Goal: Contribute content: Contribute content

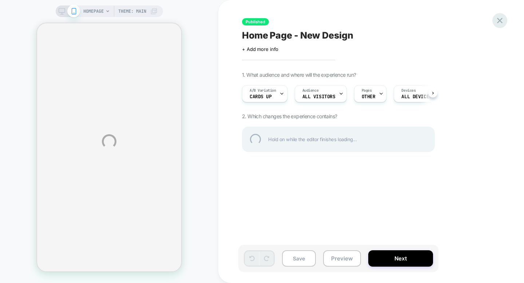
click at [499, 22] on div at bounding box center [500, 20] width 15 height 15
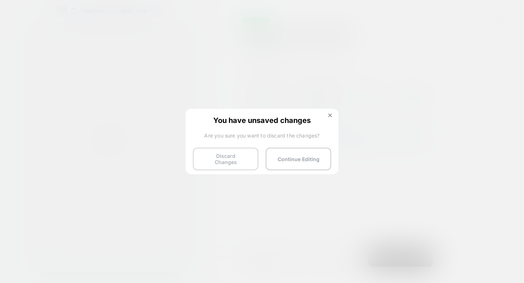
click at [238, 156] on button "Discard Changes" at bounding box center [226, 159] width 66 height 23
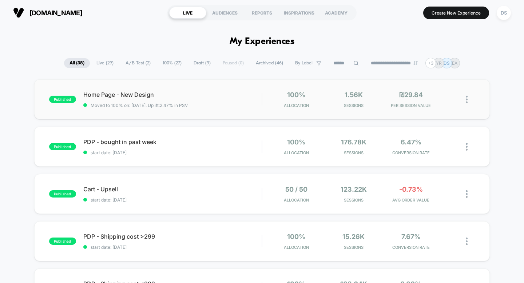
click at [468, 101] on img at bounding box center [467, 100] width 2 height 8
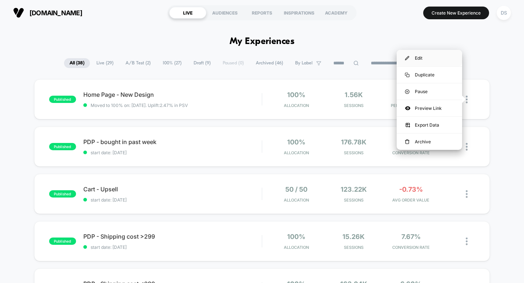
click at [444, 59] on div "Edit" at bounding box center [430, 58] width 66 height 16
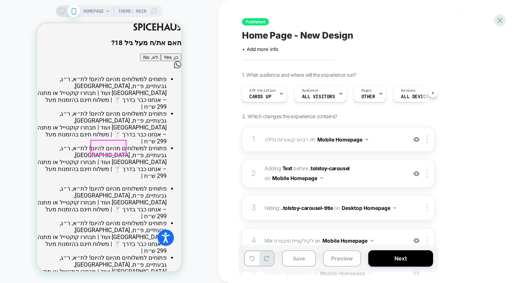
click at [161, 61] on button "כן, Yes" at bounding box center [171, 58] width 20 height 8
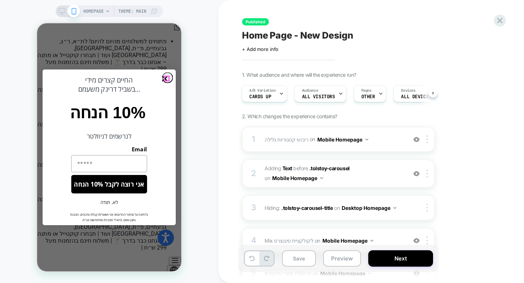
click at [167, 78] on icon "Close dialog" at bounding box center [165, 78] width 4 height 4
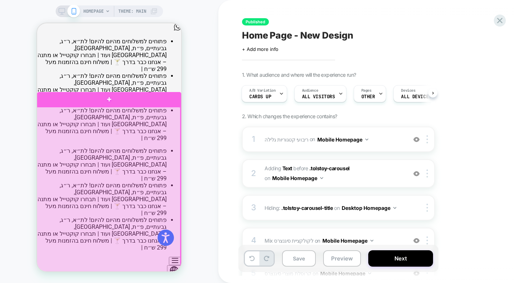
click at [130, 149] on div at bounding box center [108, 209] width 144 height 205
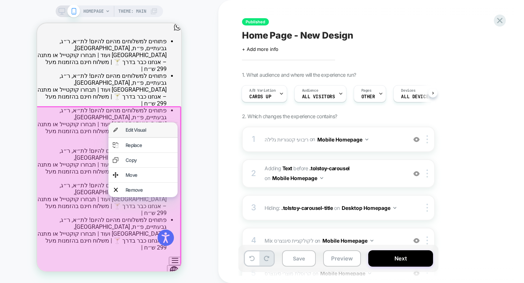
click at [149, 129] on div "Edit Visual" at bounding box center [150, 130] width 48 height 6
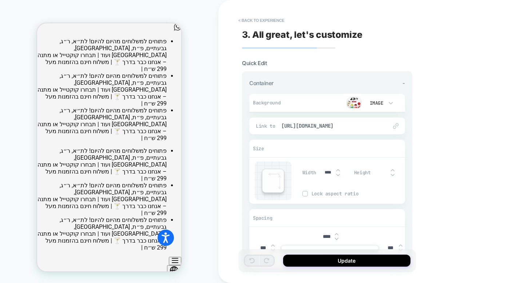
click at [359, 101] on img at bounding box center [354, 103] width 15 height 11
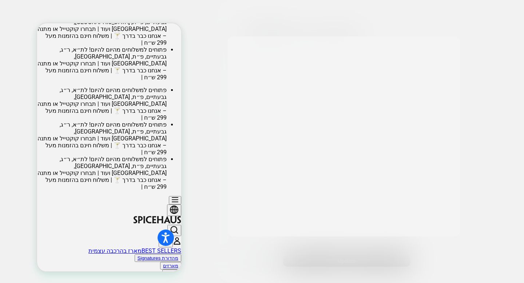
scroll to position [61, 0]
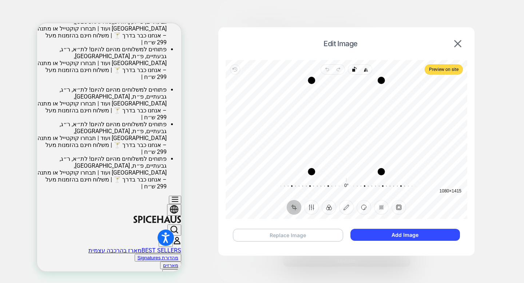
click at [324, 239] on button "Replace Image" at bounding box center [288, 235] width 110 height 13
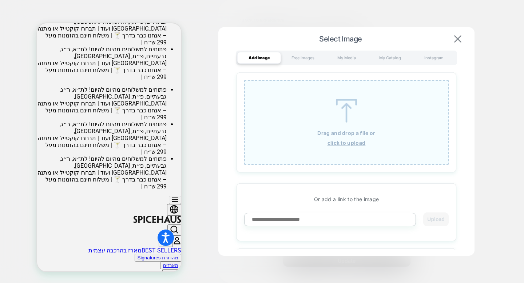
click at [461, 39] on img at bounding box center [458, 38] width 7 height 7
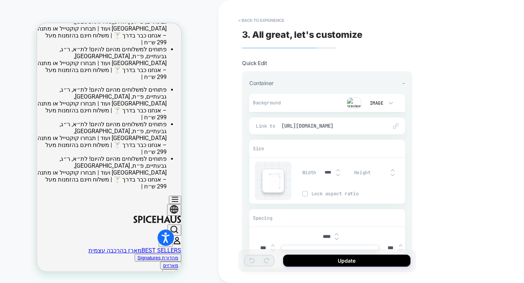
click at [353, 104] on img at bounding box center [354, 103] width 15 height 11
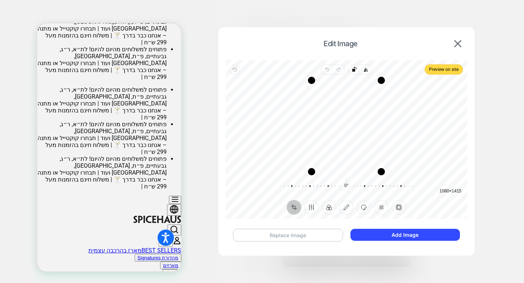
click at [331, 236] on button "Replace Image" at bounding box center [288, 235] width 110 height 13
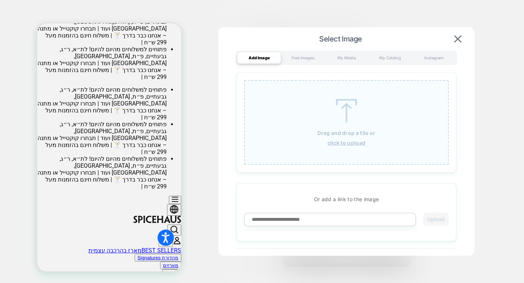
click at [361, 144] on u "click to upload" at bounding box center [347, 143] width 38 height 6
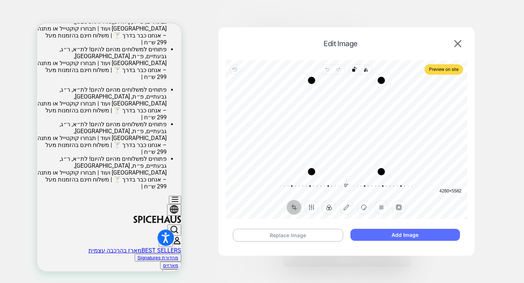
click at [374, 237] on button "Add Image" at bounding box center [406, 235] width 110 height 12
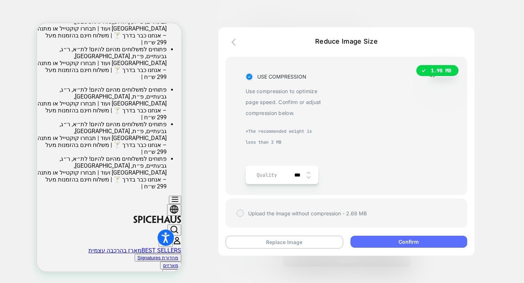
click at [378, 248] on button "Confirm" at bounding box center [409, 242] width 117 height 12
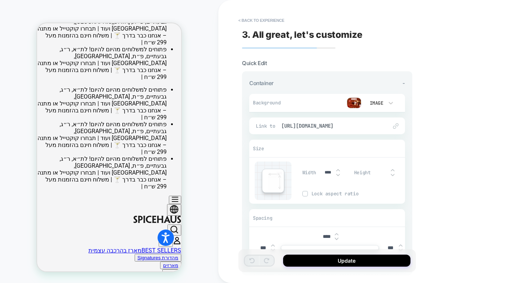
scroll to position [89, 0]
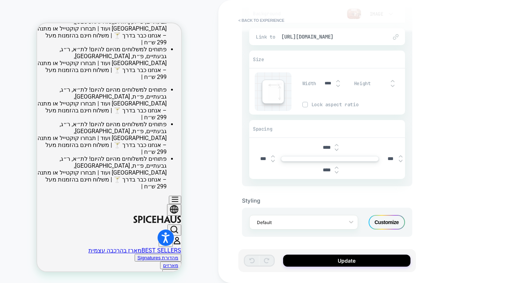
click at [388, 228] on div "Customize" at bounding box center [387, 222] width 36 height 15
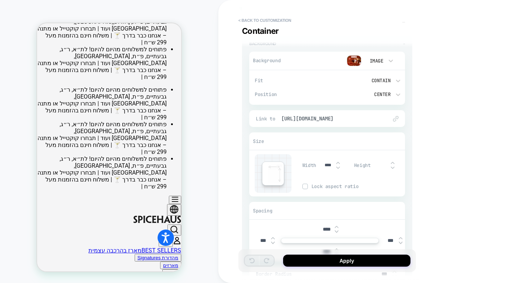
scroll to position [70, 0]
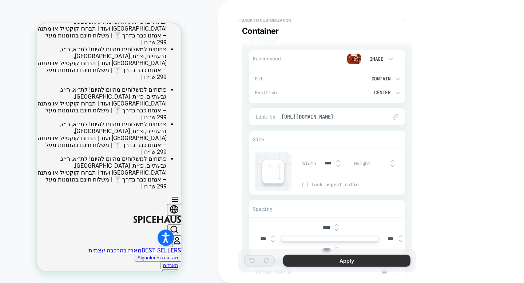
click at [361, 264] on button "Apply" at bounding box center [346, 261] width 127 height 12
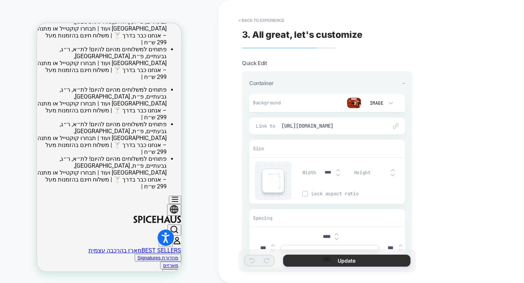
click at [328, 261] on button "Update" at bounding box center [346, 261] width 127 height 12
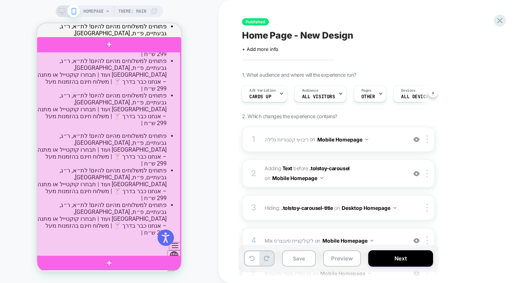
scroll to position [17, 0]
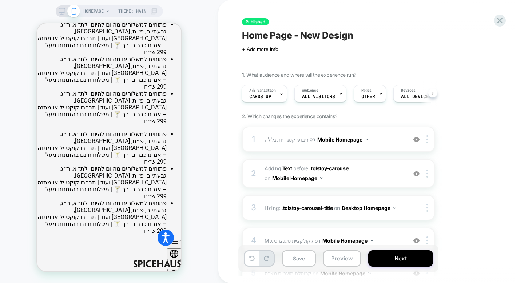
click at [59, 12] on icon at bounding box center [62, 11] width 7 height 7
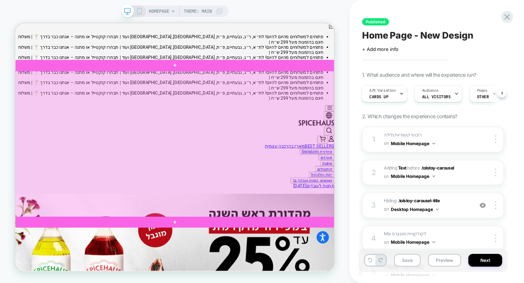
click at [131, 151] on div at bounding box center [228, 185] width 426 height 196
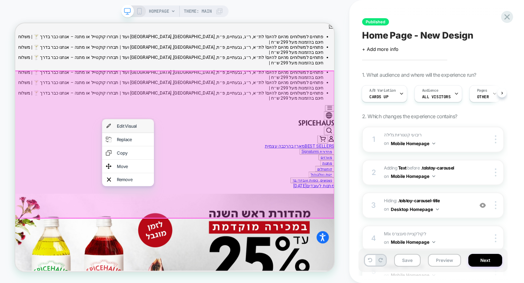
click at [142, 158] on div "Edit Visual" at bounding box center [165, 160] width 69 height 17
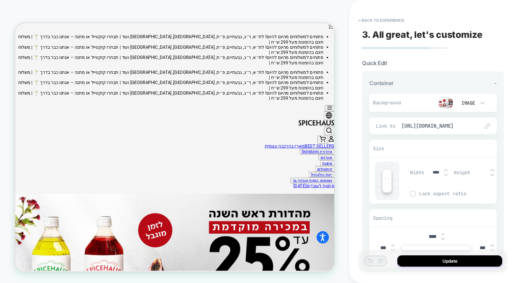
click at [444, 103] on img at bounding box center [446, 103] width 15 height 11
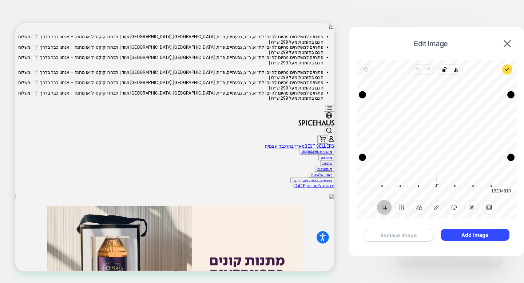
click at [421, 236] on button "Replace Image" at bounding box center [399, 235] width 70 height 13
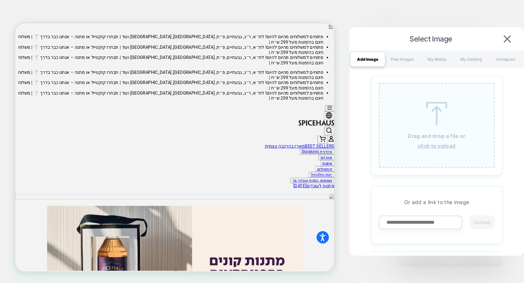
click at [432, 147] on u "click to upload" at bounding box center [437, 146] width 38 height 6
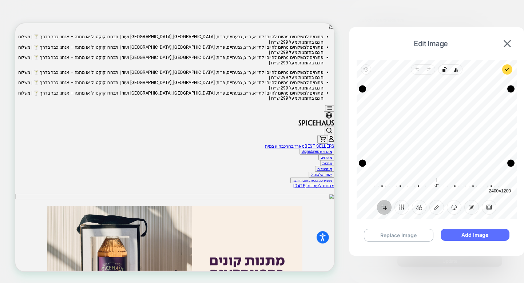
click at [451, 240] on button "Add Image" at bounding box center [475, 235] width 69 height 12
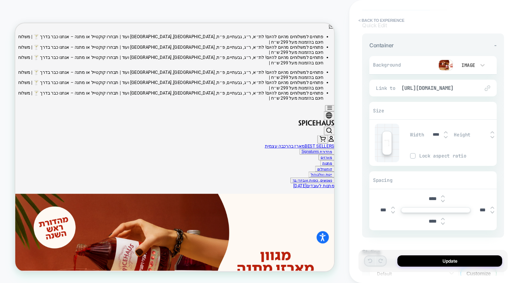
scroll to position [89, 0]
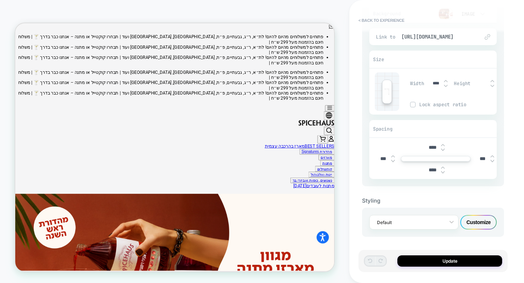
click at [475, 222] on div "Customize" at bounding box center [479, 222] width 36 height 15
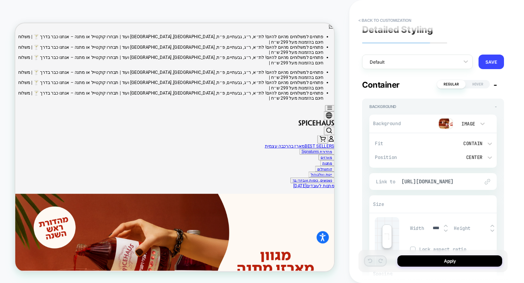
scroll to position [6, 0]
click at [449, 123] on img at bounding box center [446, 123] width 15 height 11
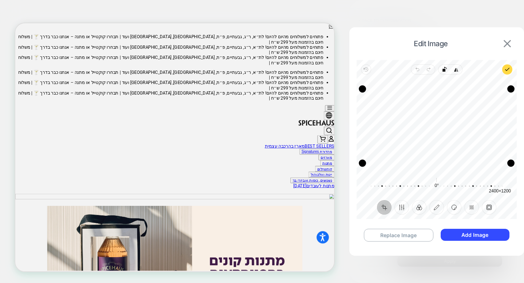
click at [510, 46] on img at bounding box center [507, 43] width 7 height 7
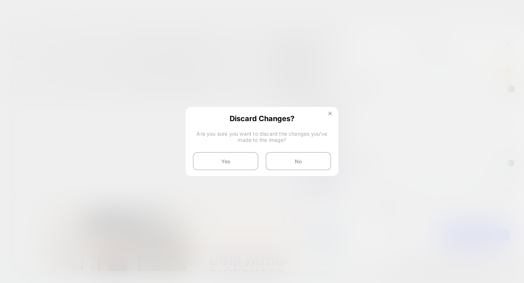
click at [328, 113] on button at bounding box center [330, 114] width 8 height 6
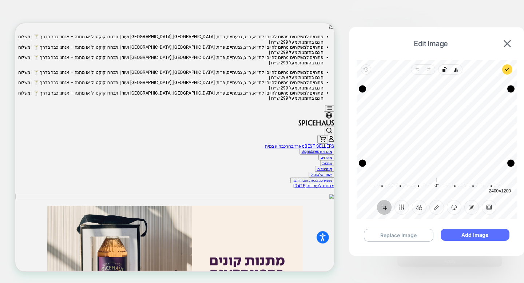
click at [452, 232] on button "Add Image" at bounding box center [475, 235] width 69 height 12
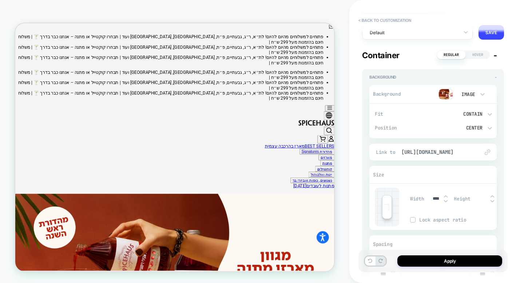
scroll to position [36, 0]
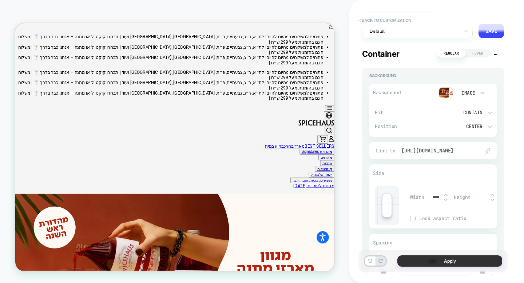
click at [443, 265] on button "Apply" at bounding box center [450, 261] width 105 height 11
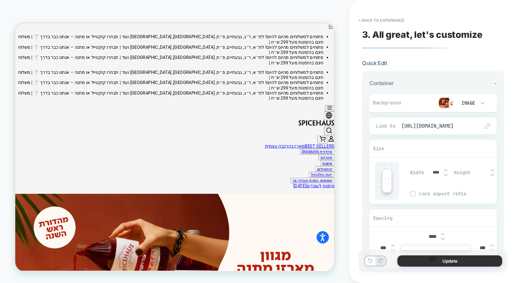
click at [436, 260] on button "Update" at bounding box center [450, 261] width 105 height 11
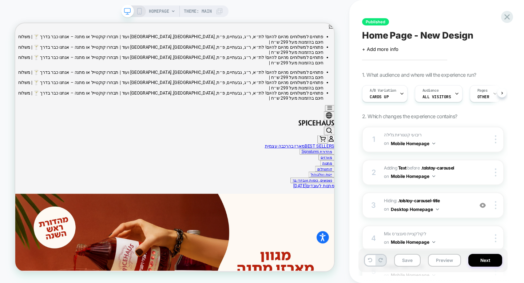
scroll to position [0, 0]
click at [480, 260] on button "Next" at bounding box center [486, 260] width 34 height 13
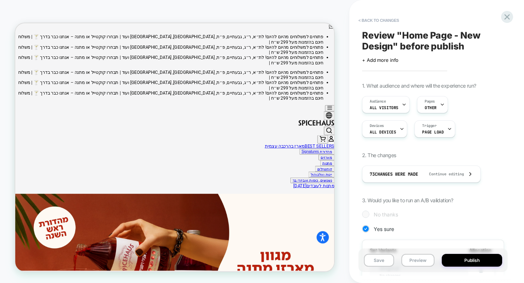
scroll to position [0, 1]
click at [462, 261] on button "Publish" at bounding box center [472, 260] width 60 height 13
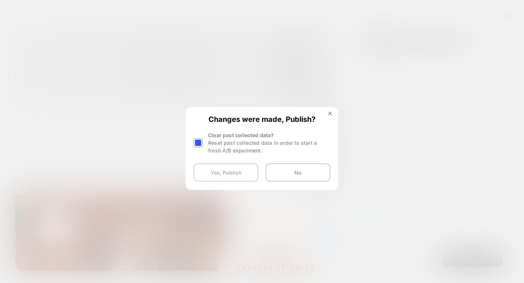
click at [241, 173] on button "Yes, Publish" at bounding box center [226, 173] width 65 height 18
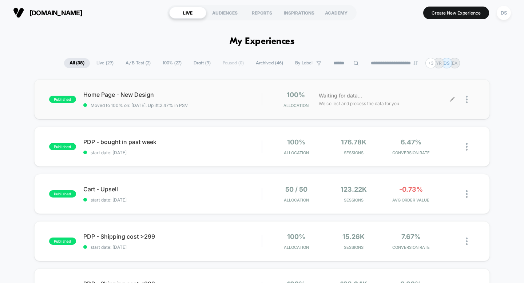
click at [451, 101] on icon at bounding box center [452, 99] width 4 height 4
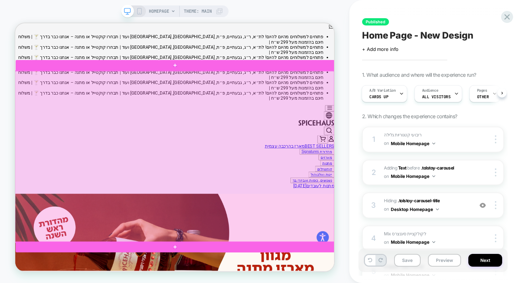
click at [237, 135] on div at bounding box center [228, 201] width 426 height 229
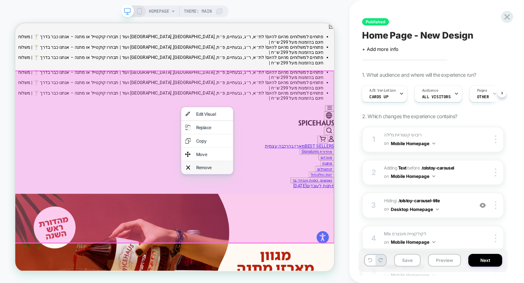
click at [266, 212] on div "Remove" at bounding box center [278, 215] width 44 height 7
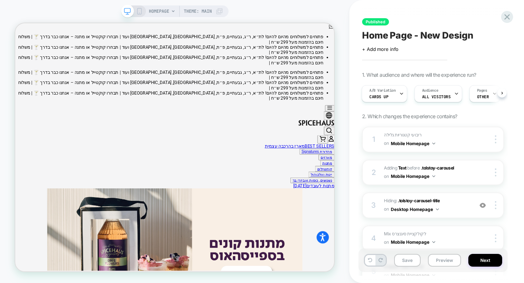
click at [140, 9] on icon at bounding box center [139, 11] width 7 height 7
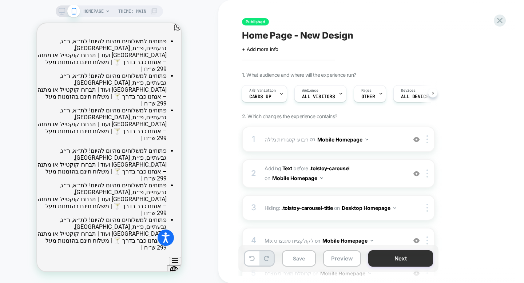
click at [396, 259] on button "Next" at bounding box center [401, 259] width 65 height 16
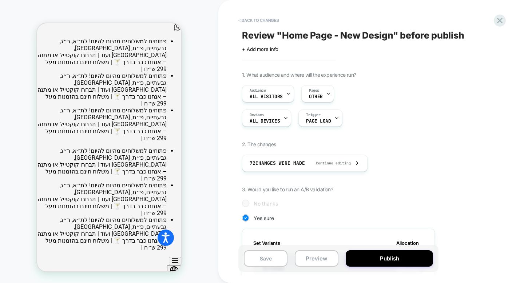
scroll to position [0, 1]
click at [396, 259] on button "Publish" at bounding box center [389, 259] width 87 height 16
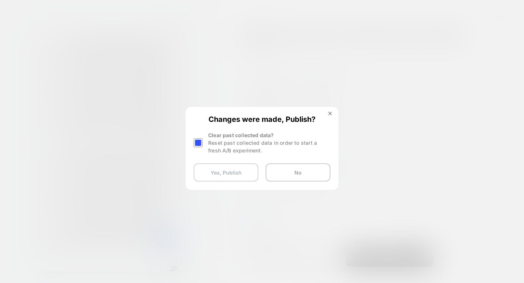
click at [247, 164] on button "Yes, Publish" at bounding box center [226, 173] width 65 height 18
click at [244, 171] on button "Yes, Publish" at bounding box center [226, 173] width 65 height 18
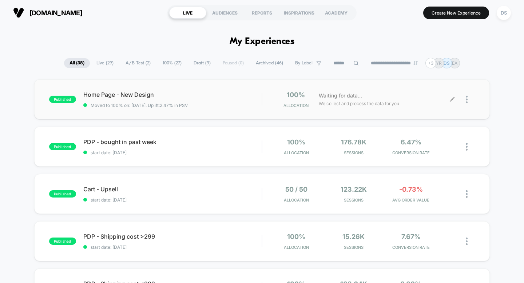
click at [452, 101] on icon at bounding box center [452, 99] width 5 height 5
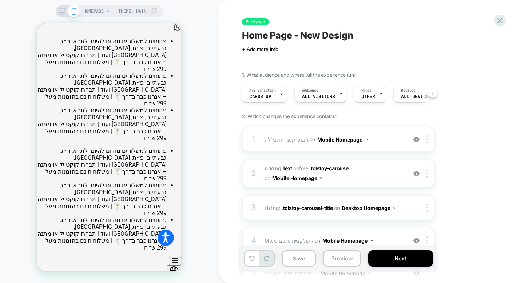
click at [65, 12] on div at bounding box center [68, 11] width 19 height 7
click at [59, 12] on icon at bounding box center [62, 11] width 7 height 7
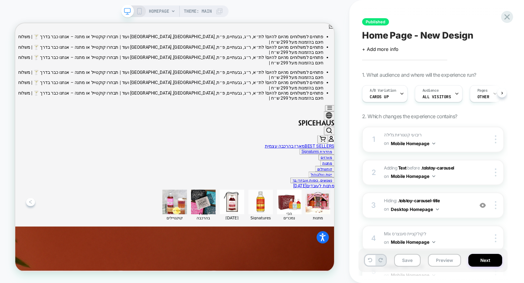
scroll to position [0, 0]
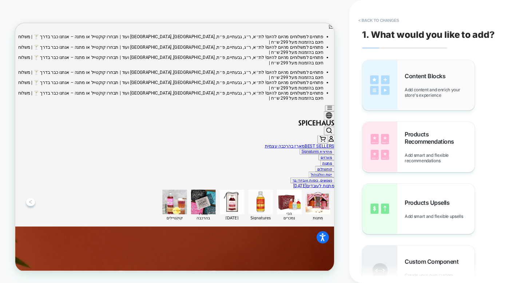
click at [412, 87] on span "Add content and enrich your store's experience" at bounding box center [440, 92] width 70 height 11
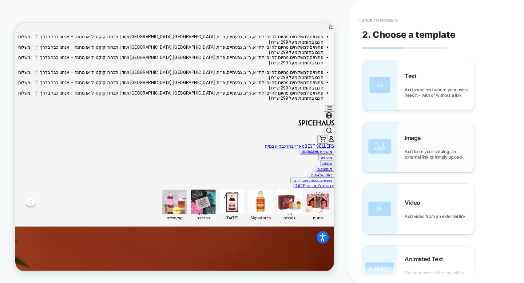
click at [407, 129] on div "Image Add from your catalog, an external link or simply upload" at bounding box center [419, 147] width 112 height 50
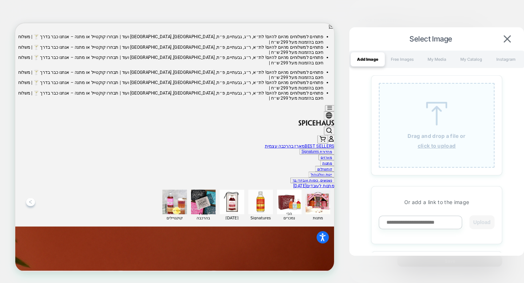
click at [433, 148] on u "click to upload" at bounding box center [437, 146] width 38 height 6
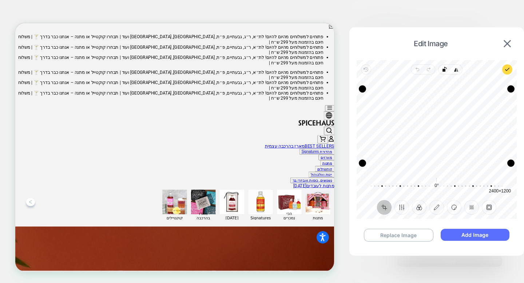
click at [485, 237] on button "Add Image" at bounding box center [475, 235] width 69 height 12
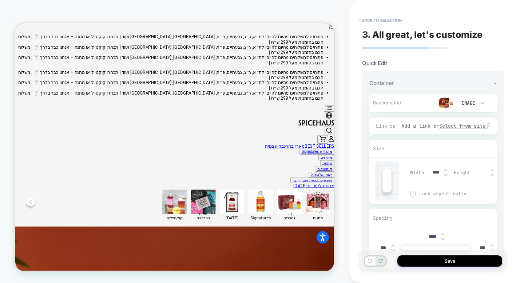
click at [457, 127] on u "Select from site" at bounding box center [463, 126] width 47 height 7
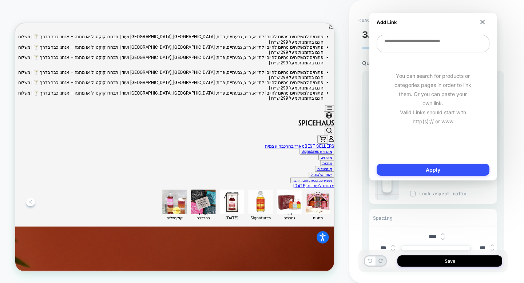
click at [426, 48] on textarea at bounding box center [433, 43] width 113 height 17
paste textarea "**********"
type textarea "**********"
type textarea "*"
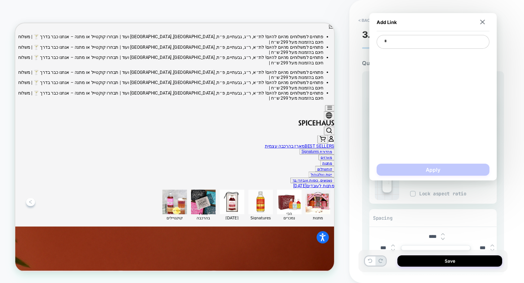
type textarea "*"
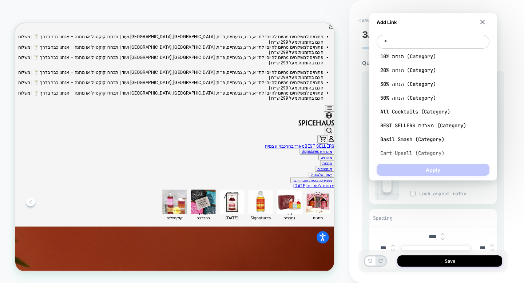
type textarea "*"
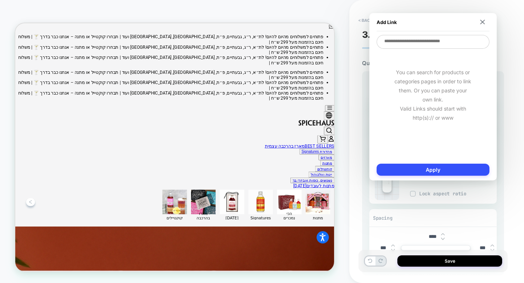
type textarea "*"
type textarea "**"
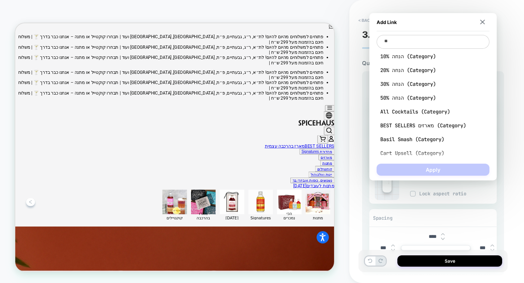
type textarea "*"
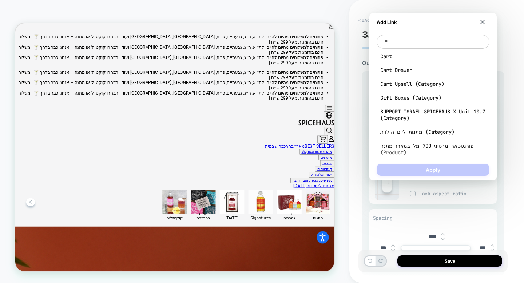
type textarea "*"
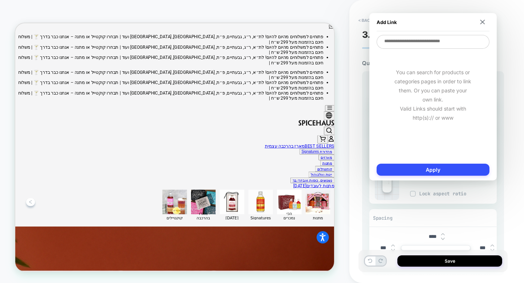
type textarea "*"
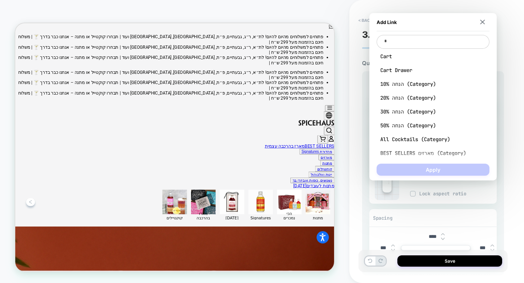
type textarea "*"
type textarea "**"
type textarea "*"
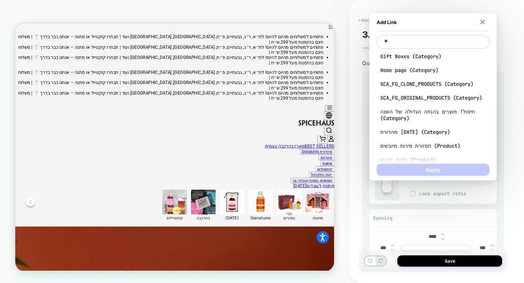
type textarea "***"
type textarea "*"
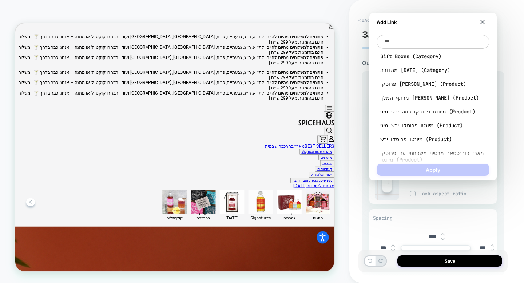
type textarea "****"
type textarea "*"
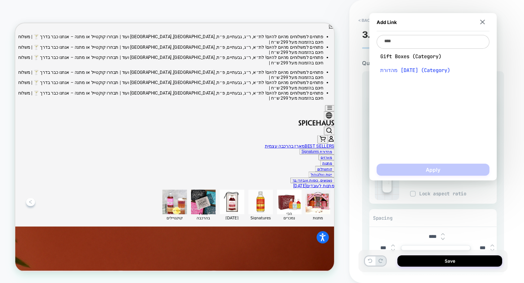
click at [449, 70] on span "מהדורת [DATE] (Category)" at bounding box center [434, 70] width 106 height 7
type textarea "**********"
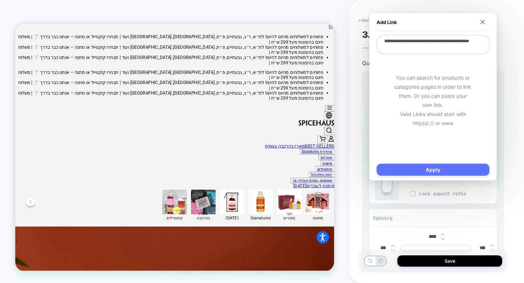
click at [437, 165] on button "Apply" at bounding box center [433, 170] width 113 height 12
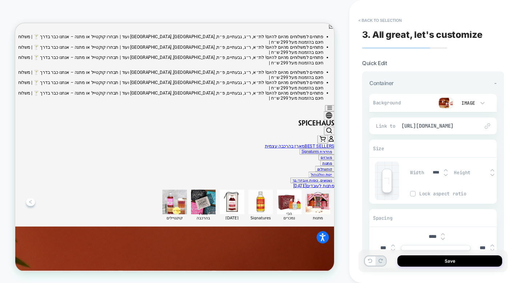
scroll to position [89, 0]
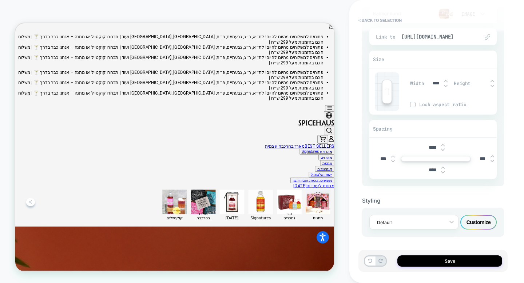
click at [479, 221] on div "Customize" at bounding box center [479, 222] width 36 height 15
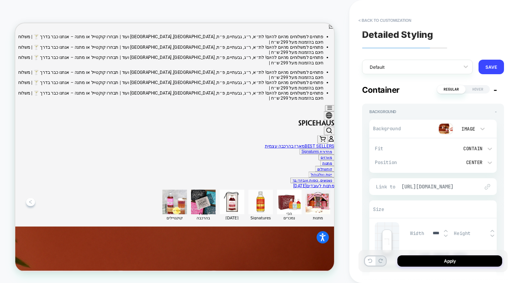
click at [439, 186] on span "[URL][DOMAIN_NAME]" at bounding box center [437, 187] width 71 height 7
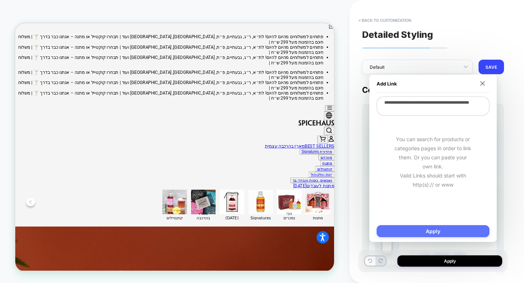
click at [435, 232] on button "Apply" at bounding box center [433, 231] width 113 height 12
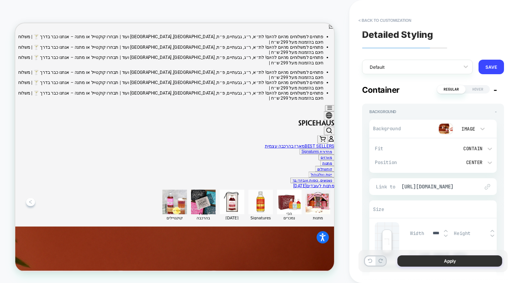
click at [437, 263] on button "Apply" at bounding box center [450, 261] width 105 height 11
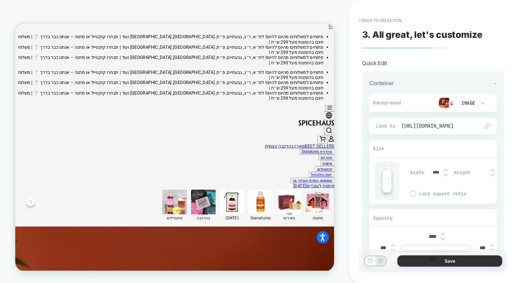
click at [444, 258] on button "Save" at bounding box center [450, 261] width 105 height 11
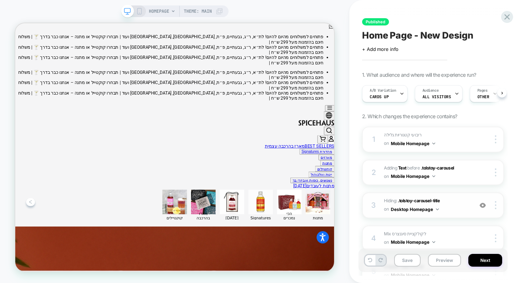
scroll to position [0, 0]
click at [479, 254] on button "Next" at bounding box center [486, 260] width 34 height 13
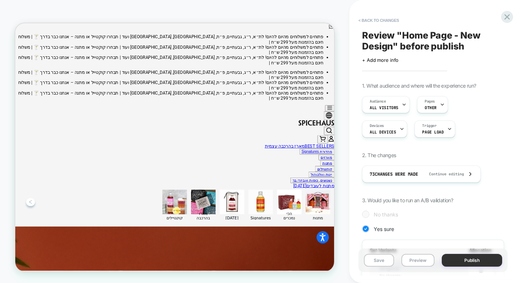
scroll to position [0, 1]
click at [387, 21] on button "< Back to changes" at bounding box center [379, 21] width 48 height 12
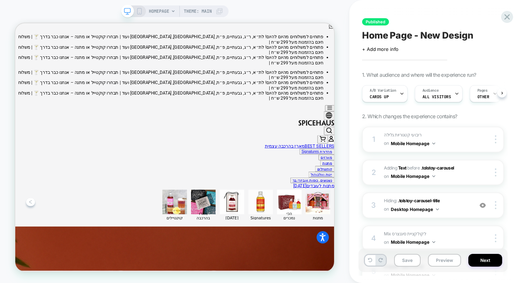
scroll to position [0, 0]
click at [136, 12] on icon at bounding box center [139, 11] width 7 height 7
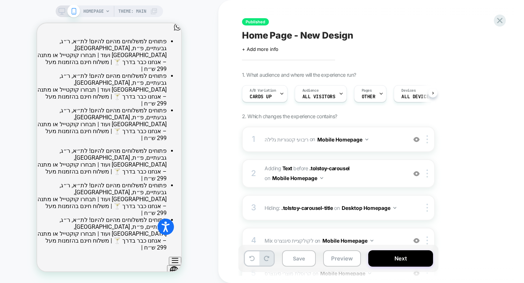
scroll to position [0, 0]
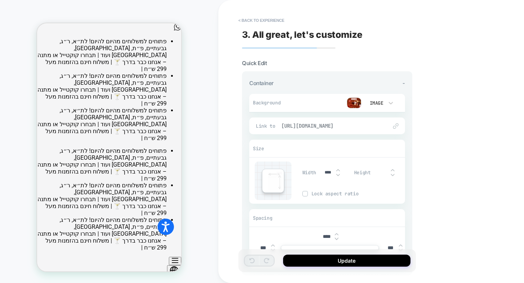
click at [340, 123] on span "[URL][DOMAIN_NAME]" at bounding box center [331, 126] width 99 height 7
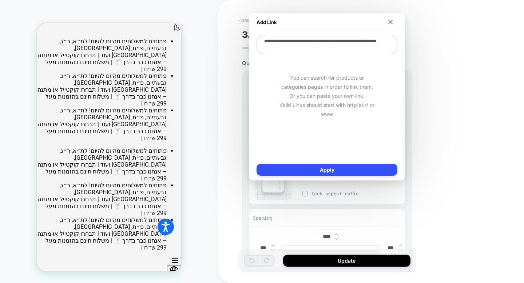
click at [334, 48] on textarea "**********" at bounding box center [327, 44] width 141 height 19
type textarea "*"
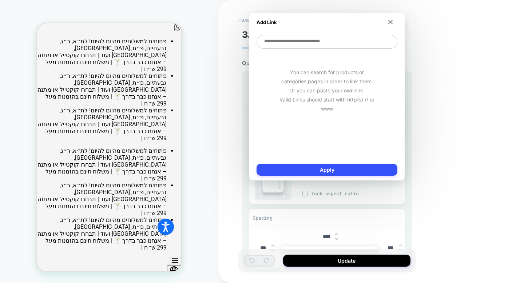
type textarea "*"
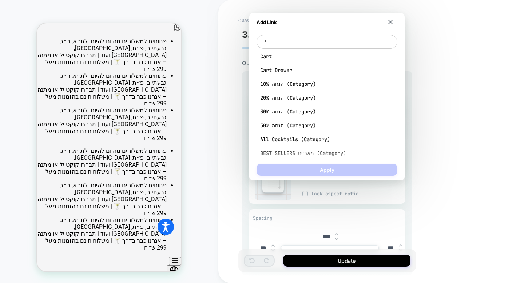
type textarea "*"
type textarea "**"
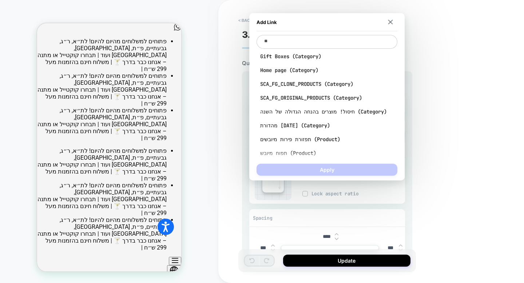
type textarea "*"
type textarea "***"
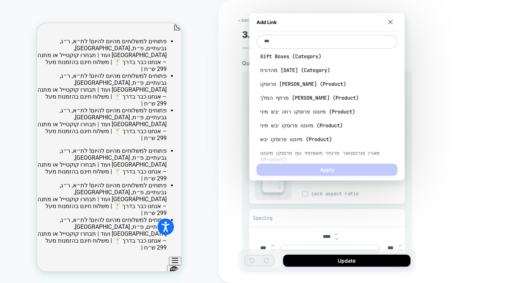
type textarea "*"
type textarea "****"
type textarea "*"
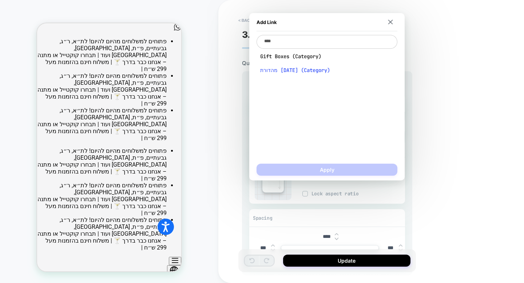
type textarea "****"
click at [326, 68] on span "מהדורת [DATE] (Category)" at bounding box center [327, 70] width 134 height 7
type textarea "*"
type textarea "**********"
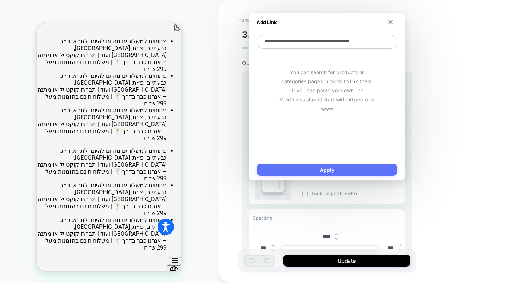
click at [335, 174] on button "Apply" at bounding box center [327, 170] width 141 height 12
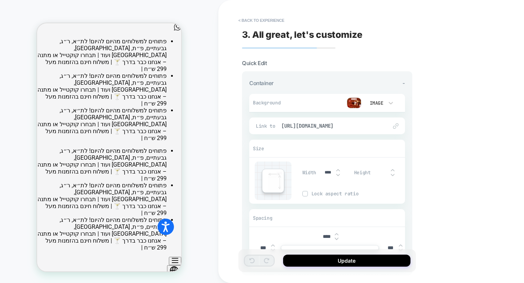
scroll to position [89, 0]
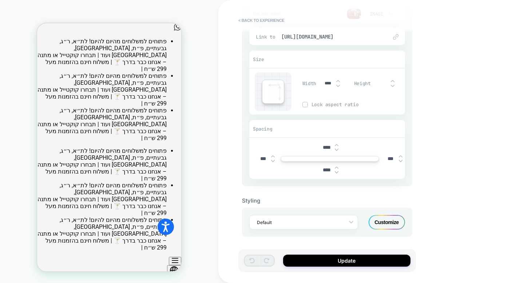
click at [389, 215] on div "Customize" at bounding box center [387, 222] width 36 height 15
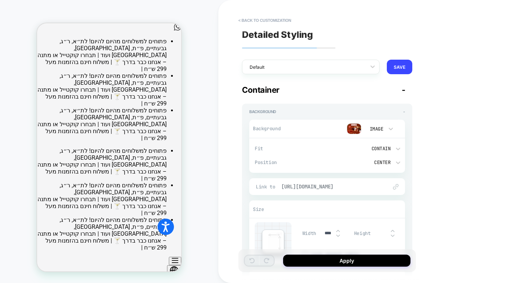
click at [326, 184] on span "[URL][DOMAIN_NAME]" at bounding box center [331, 187] width 99 height 7
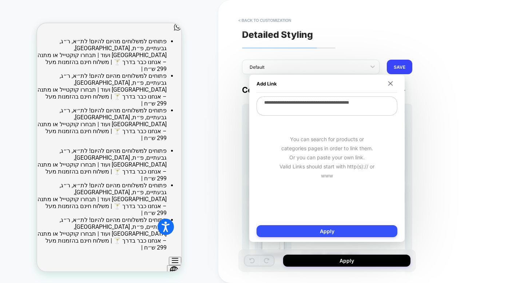
click at [331, 111] on textarea "**********" at bounding box center [327, 106] width 141 height 19
type textarea "*"
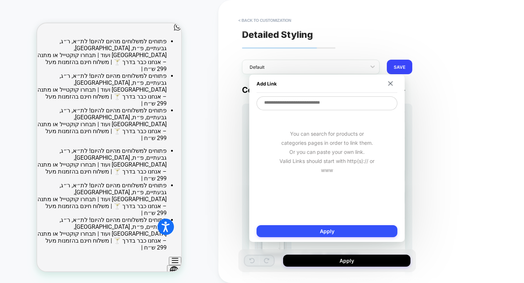
type textarea "*"
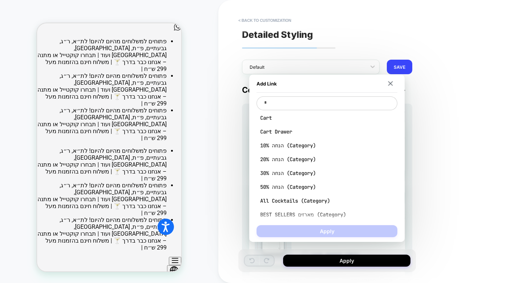
type textarea "*"
type textarea "**"
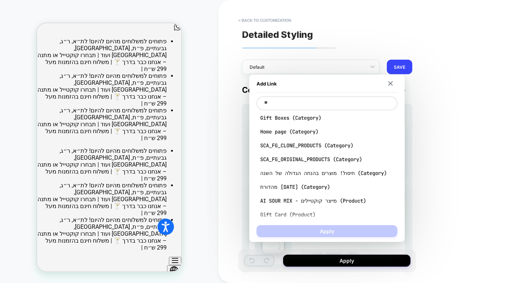
type textarea "*"
type textarea "***"
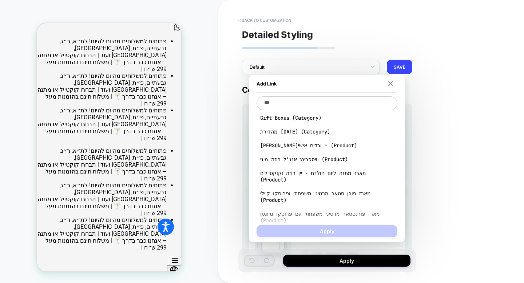
type textarea "*"
type textarea "****"
type textarea "*"
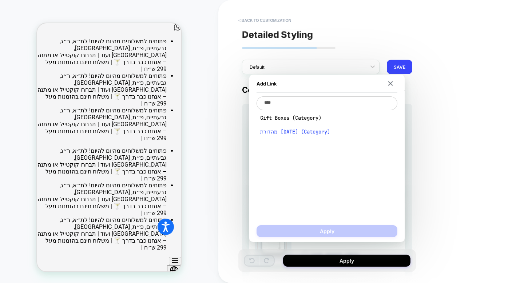
type textarea "****"
click at [334, 132] on span "מהדורת [DATE] (Category)" at bounding box center [327, 132] width 134 height 7
type textarea "*"
type textarea "**********"
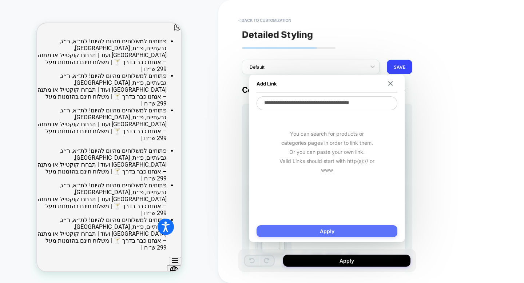
click at [334, 233] on button "Apply" at bounding box center [327, 231] width 141 height 12
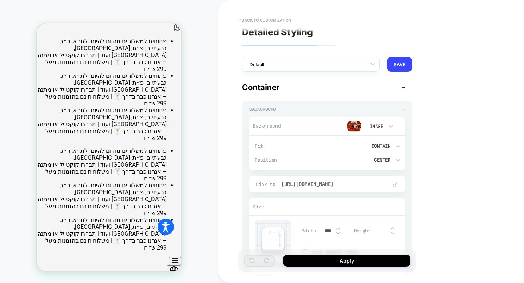
scroll to position [0, 0]
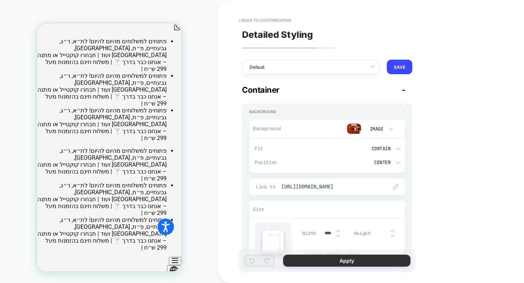
click at [353, 260] on button "Apply" at bounding box center [346, 261] width 127 height 12
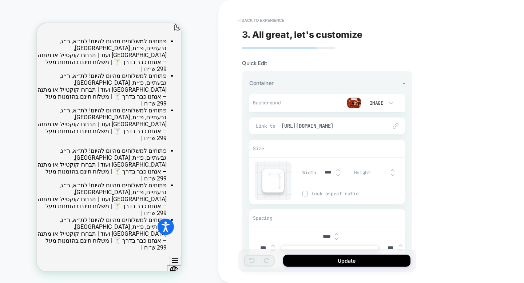
click at [353, 260] on button "Update" at bounding box center [346, 261] width 127 height 12
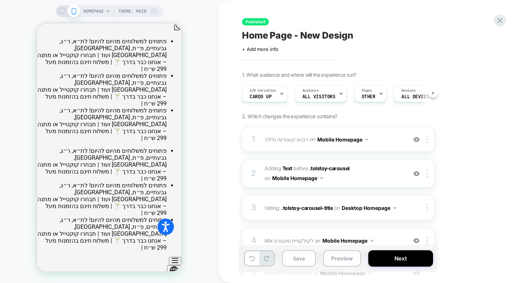
scroll to position [0, 0]
click at [381, 259] on button "Next" at bounding box center [401, 259] width 65 height 16
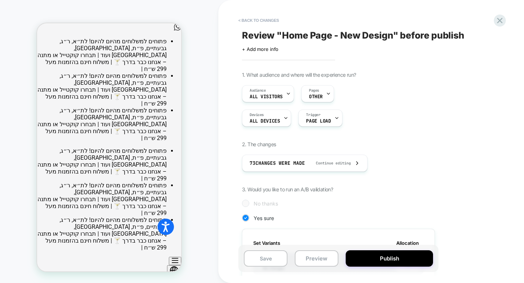
scroll to position [0, 1]
click at [368, 252] on button "Publish" at bounding box center [389, 259] width 87 height 16
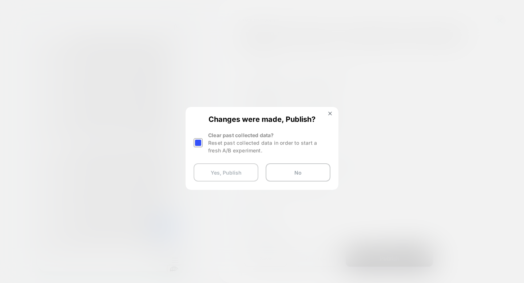
click at [247, 166] on button "Yes, Publish" at bounding box center [226, 173] width 65 height 18
